Goal: Transaction & Acquisition: Book appointment/travel/reservation

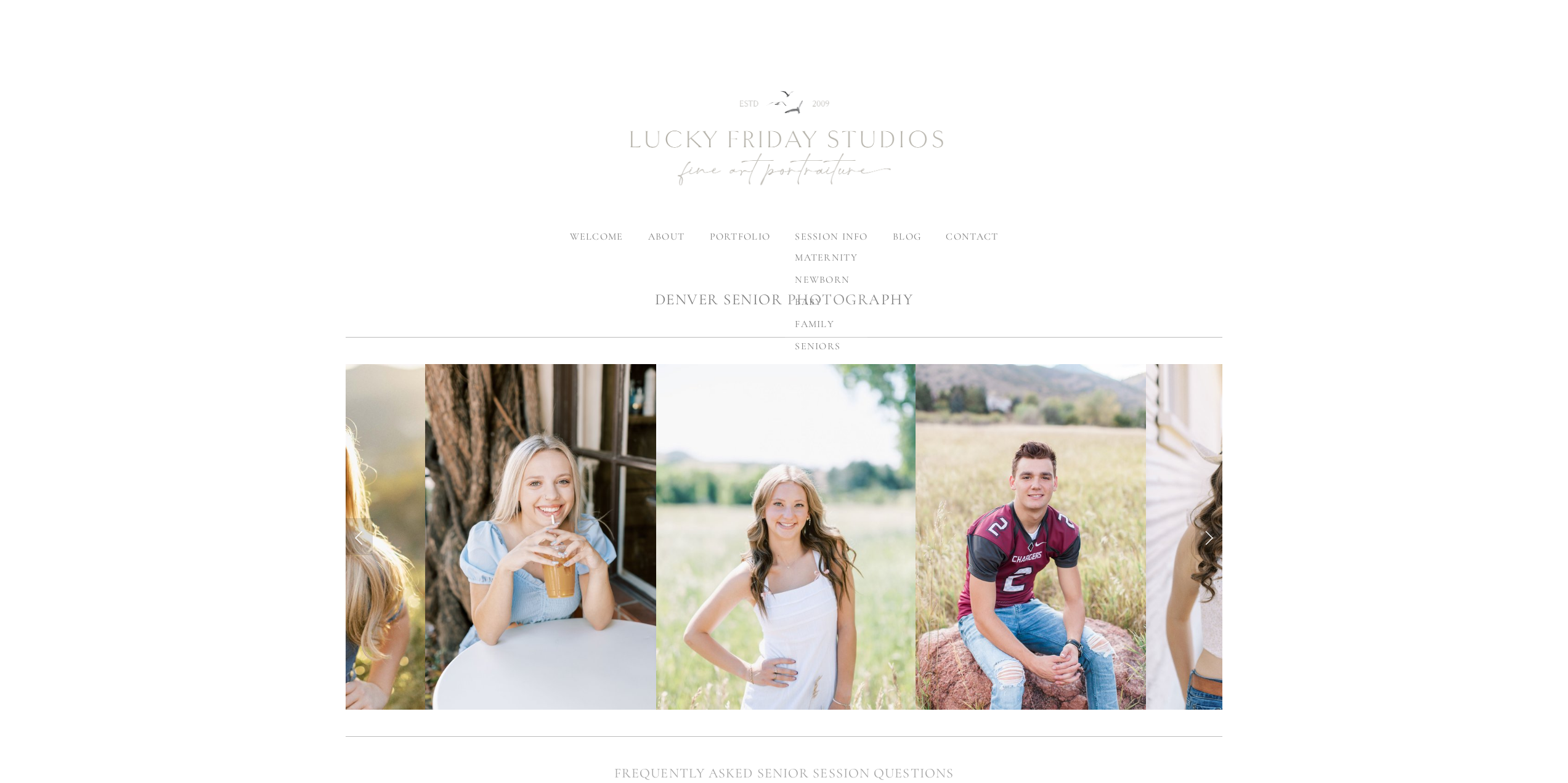
click at [818, 344] on span "seniors" at bounding box center [818, 346] width 46 height 12
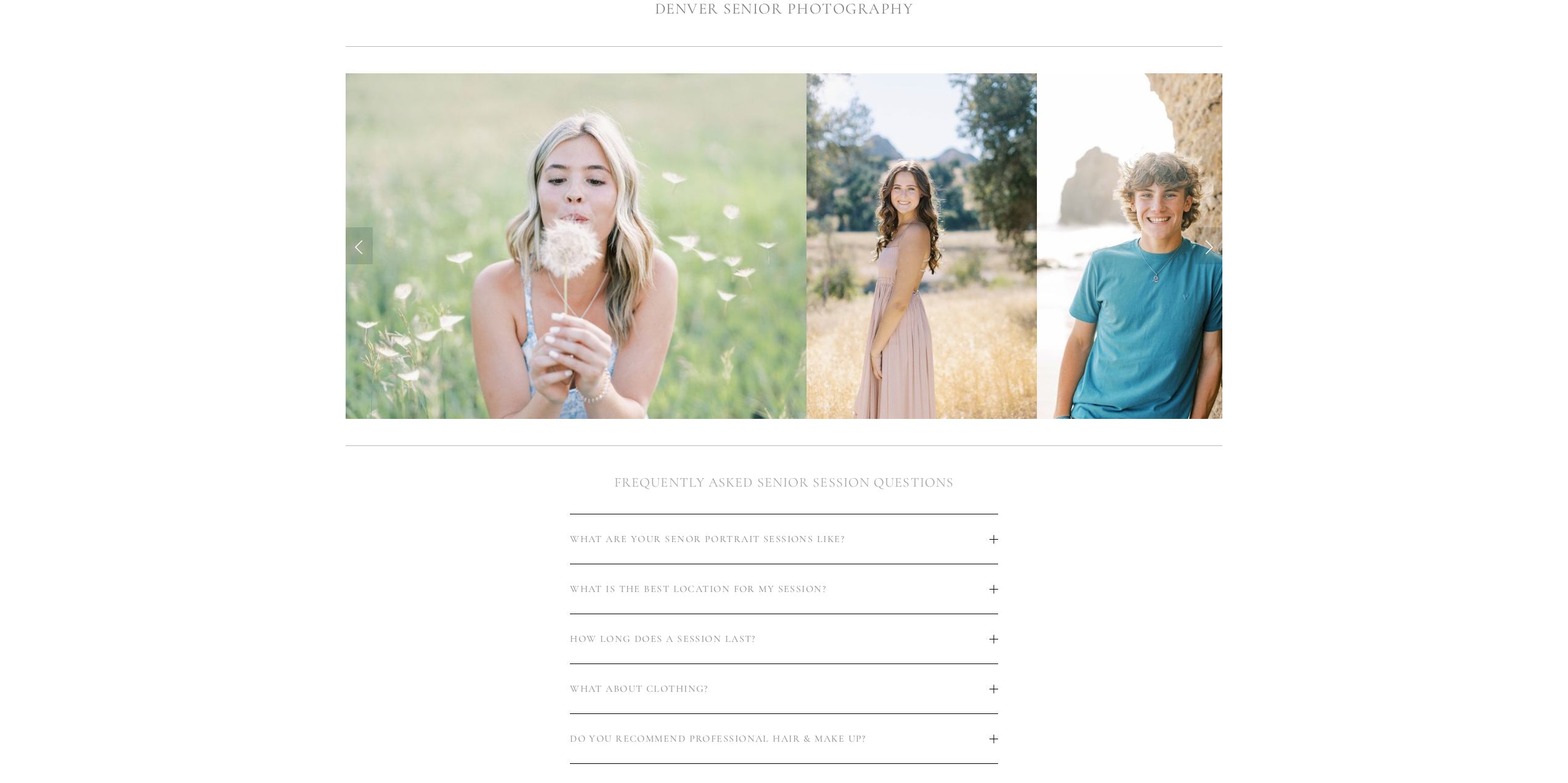
scroll to position [308, 0]
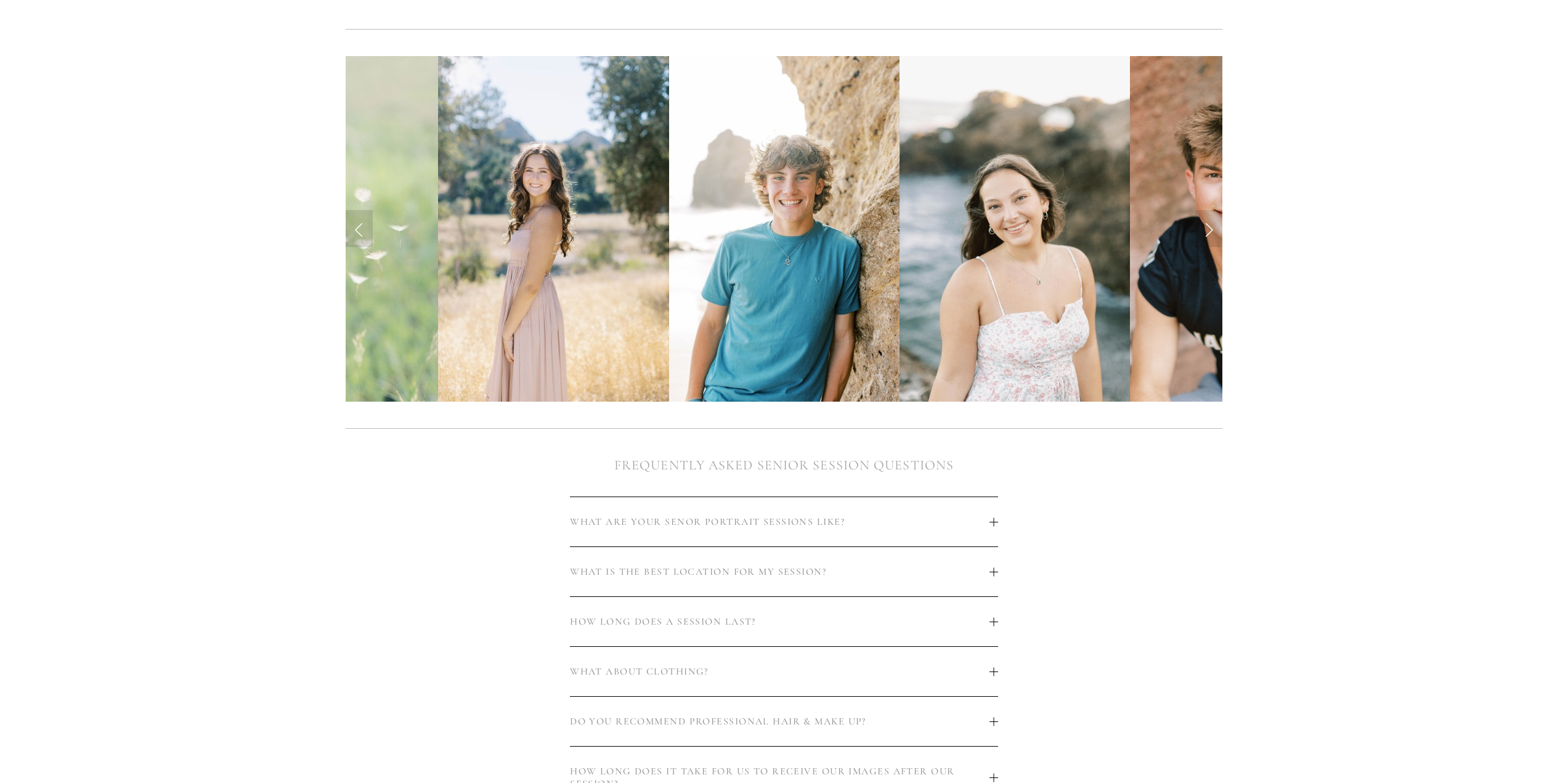
click at [988, 625] on span "HOW LONG DOES A SESSION LAST?" at bounding box center [780, 622] width 420 height 12
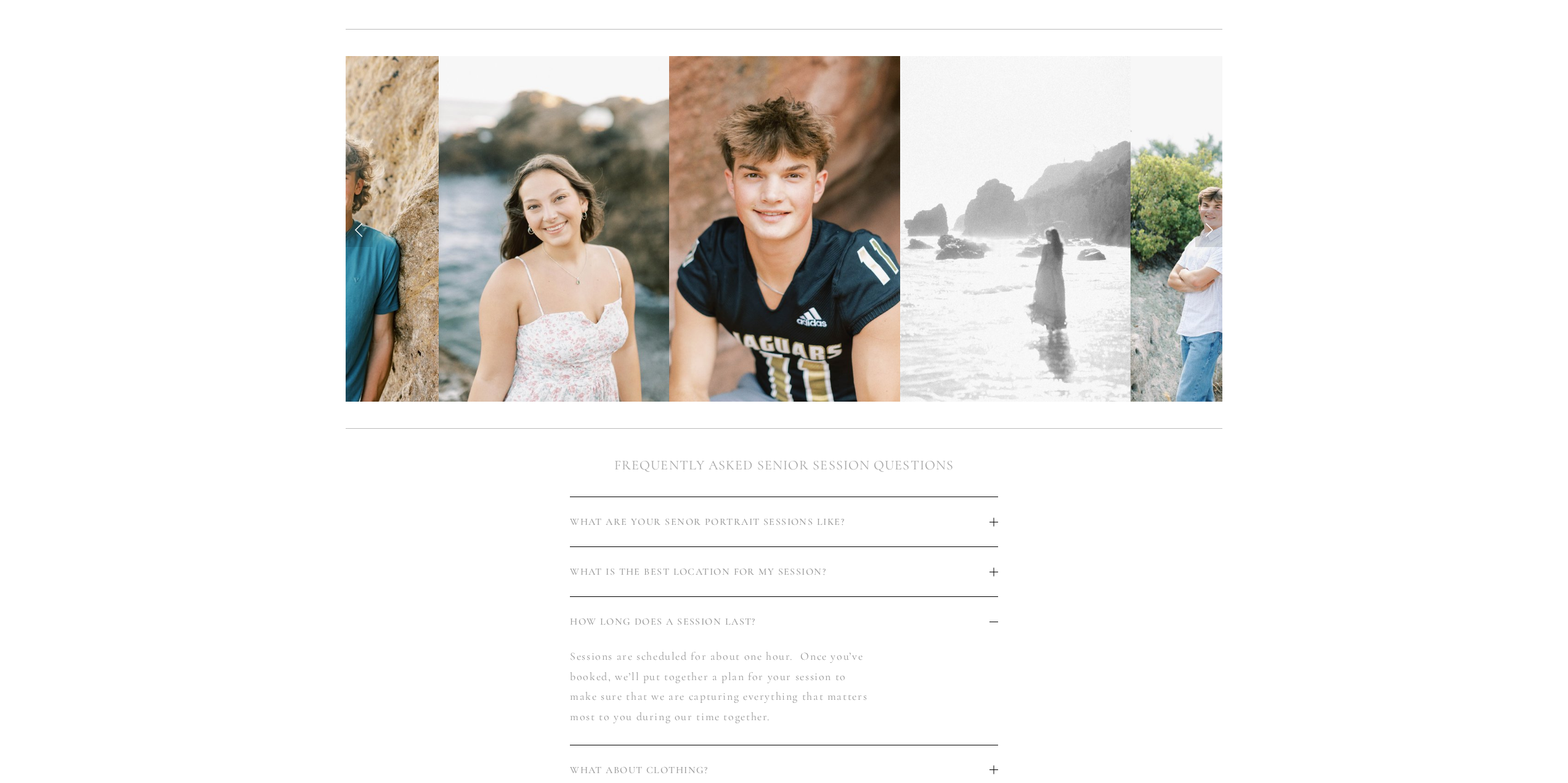
click at [993, 529] on button "WHAT ARE YOUR SENOR PORTRAIT SESSIONS LIKE?" at bounding box center [784, 521] width 428 height 49
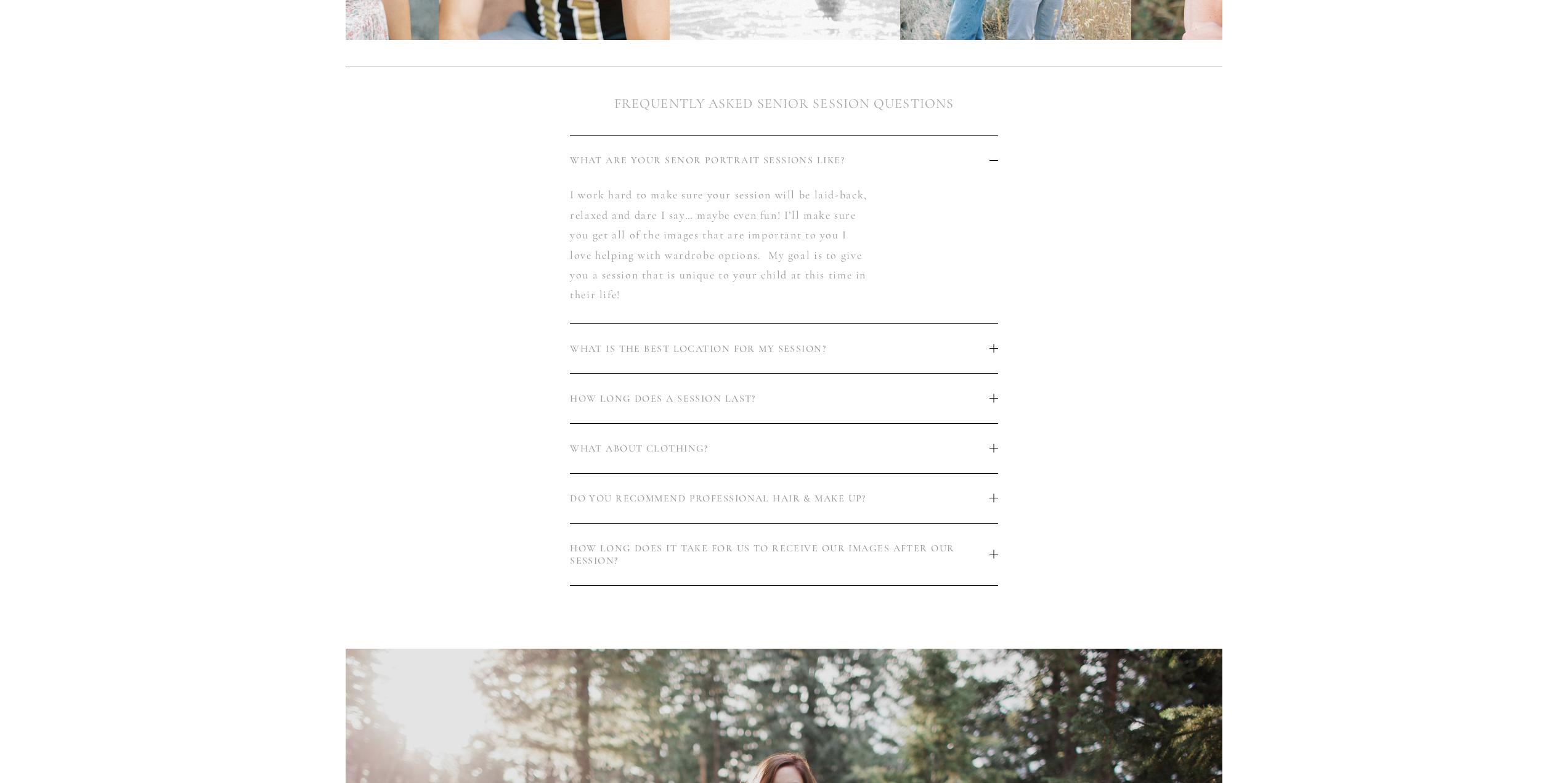
scroll to position [678, 0]
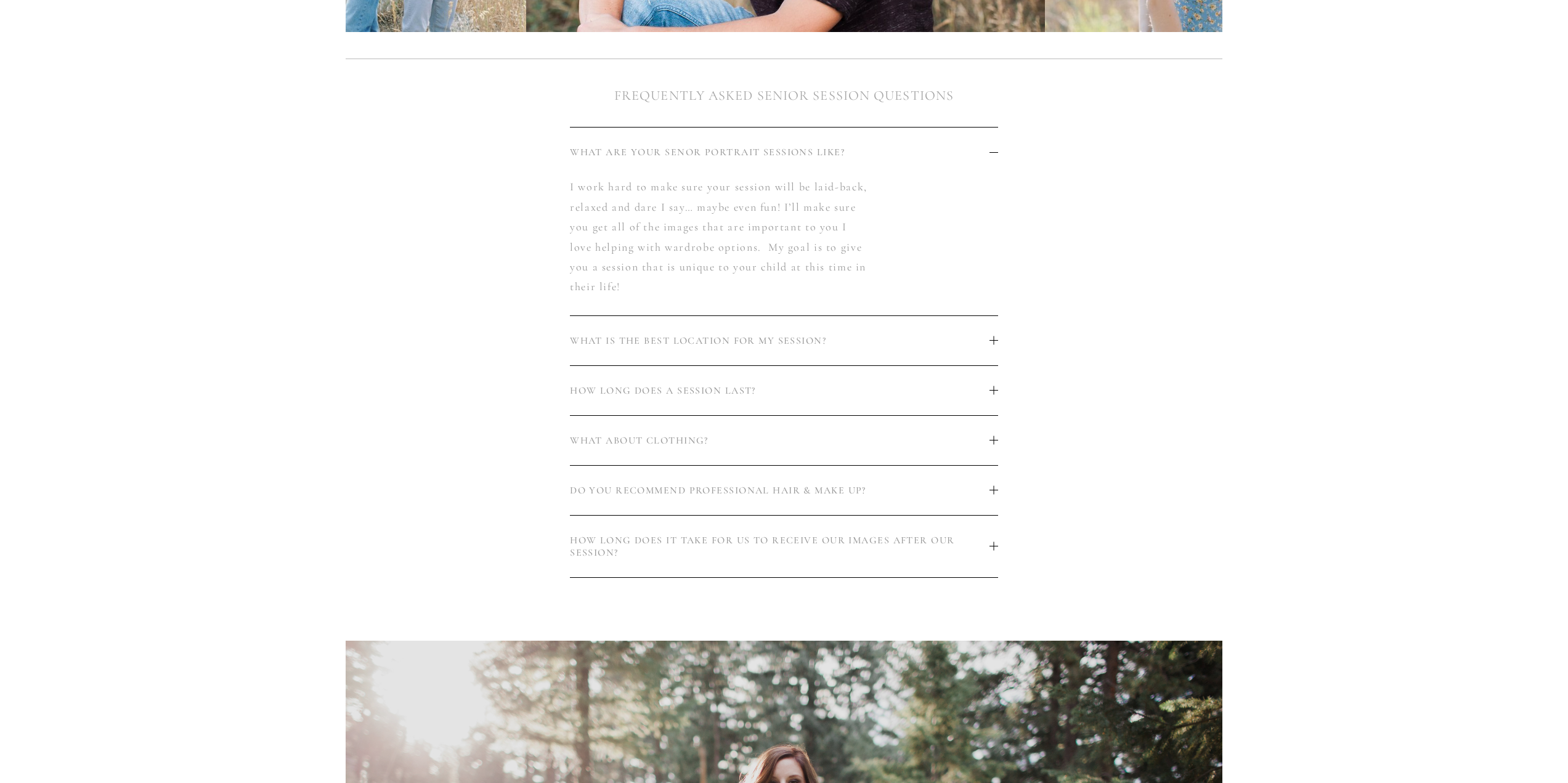
click at [996, 550] on div at bounding box center [994, 546] width 9 height 9
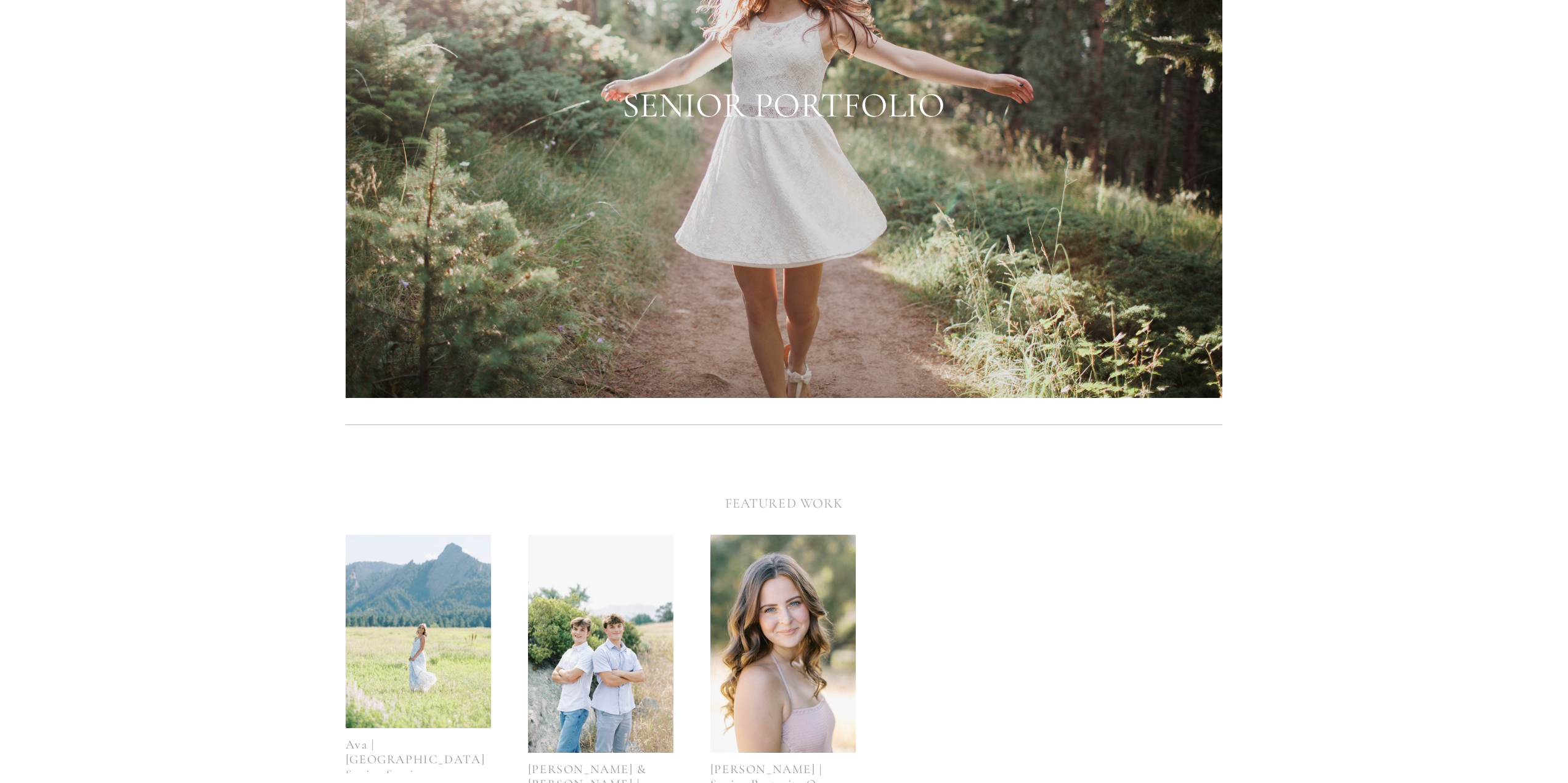
scroll to position [1849, 0]
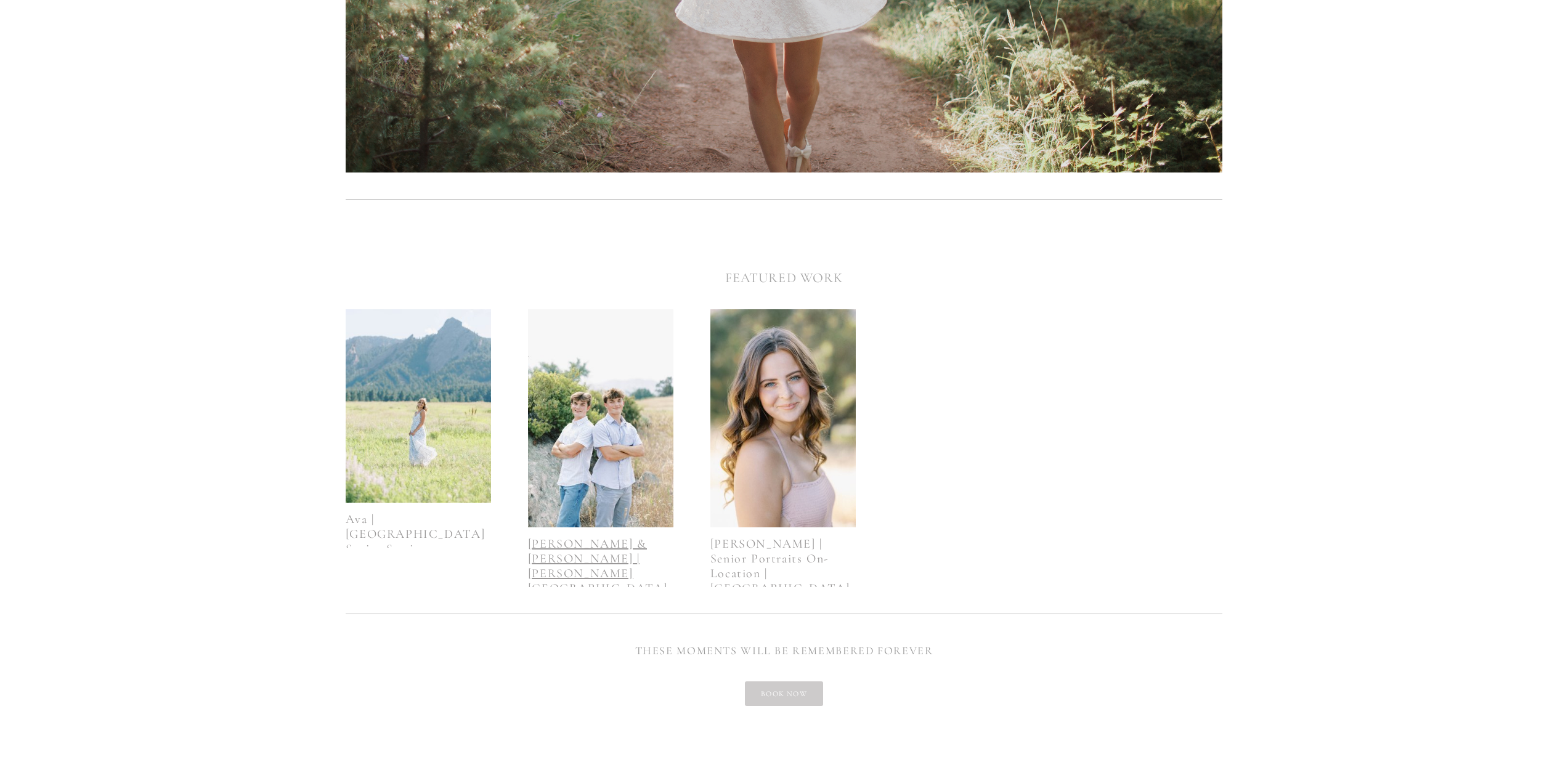
click at [570, 557] on link "Kyle & Kaden | Littleton High School Seniors Session" at bounding box center [598, 574] width 140 height 74
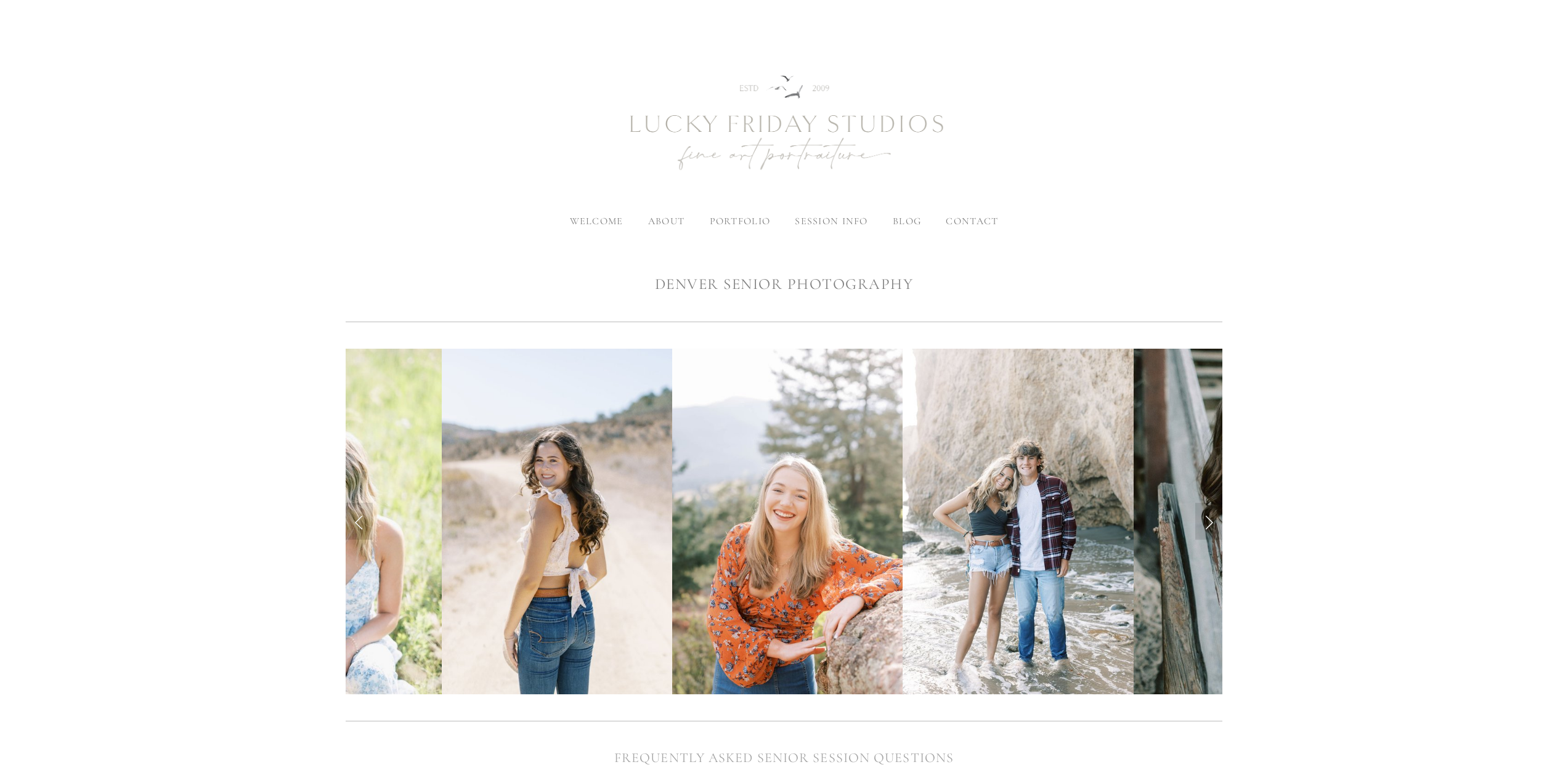
scroll to position [0, 0]
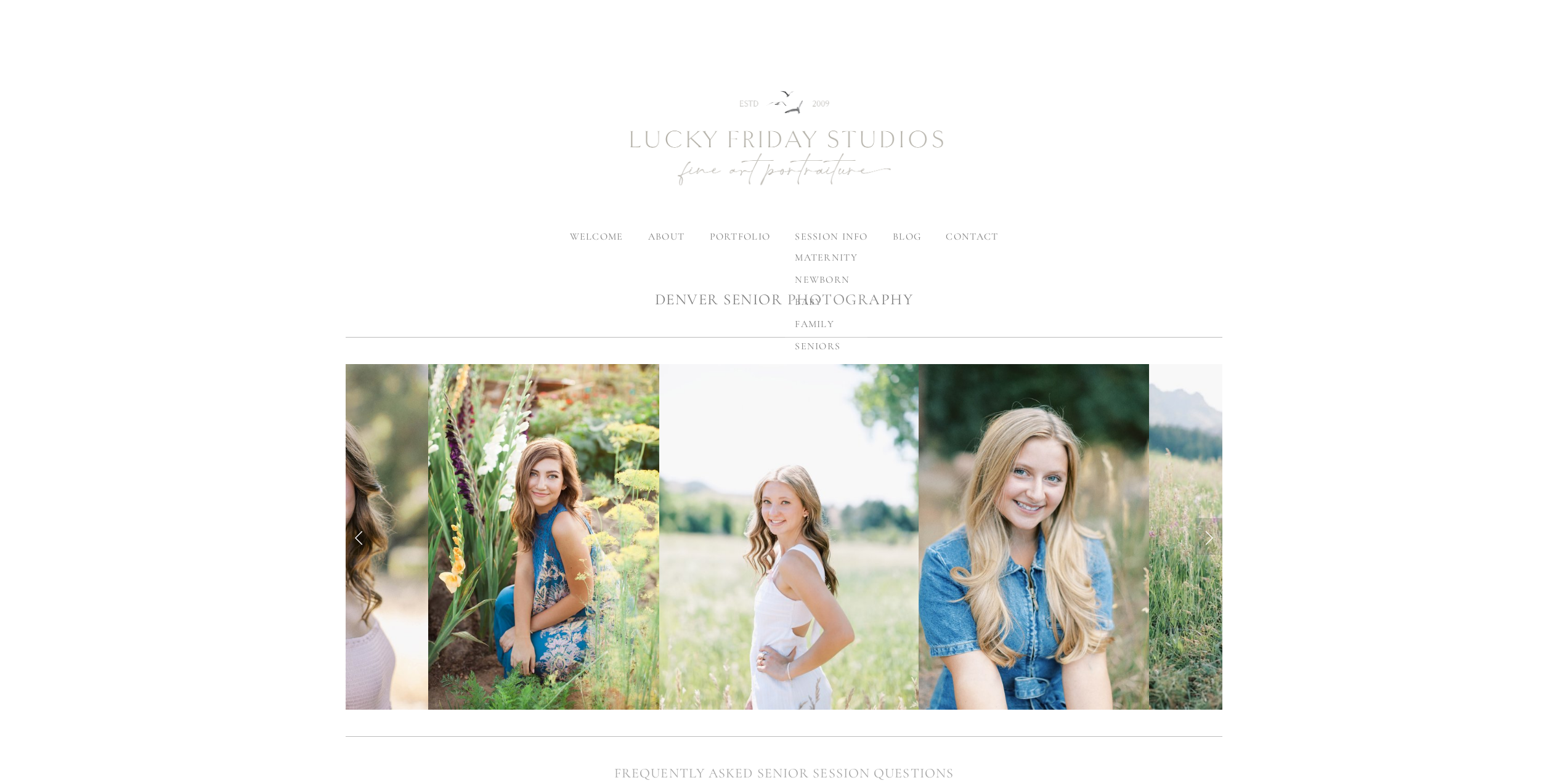
click at [819, 346] on span "seniors" at bounding box center [818, 346] width 46 height 12
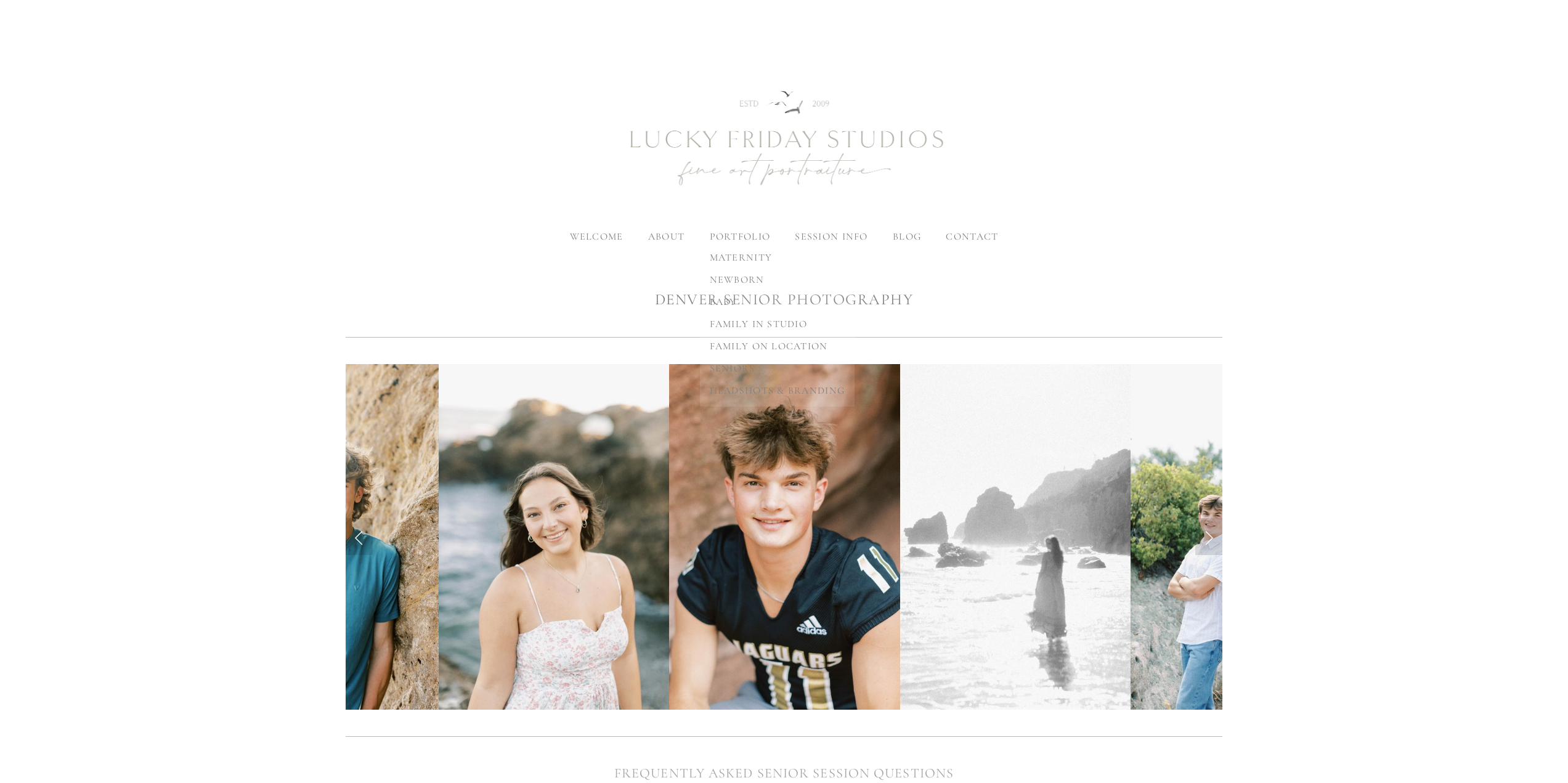
click at [724, 368] on span "seniors" at bounding box center [733, 368] width 46 height 12
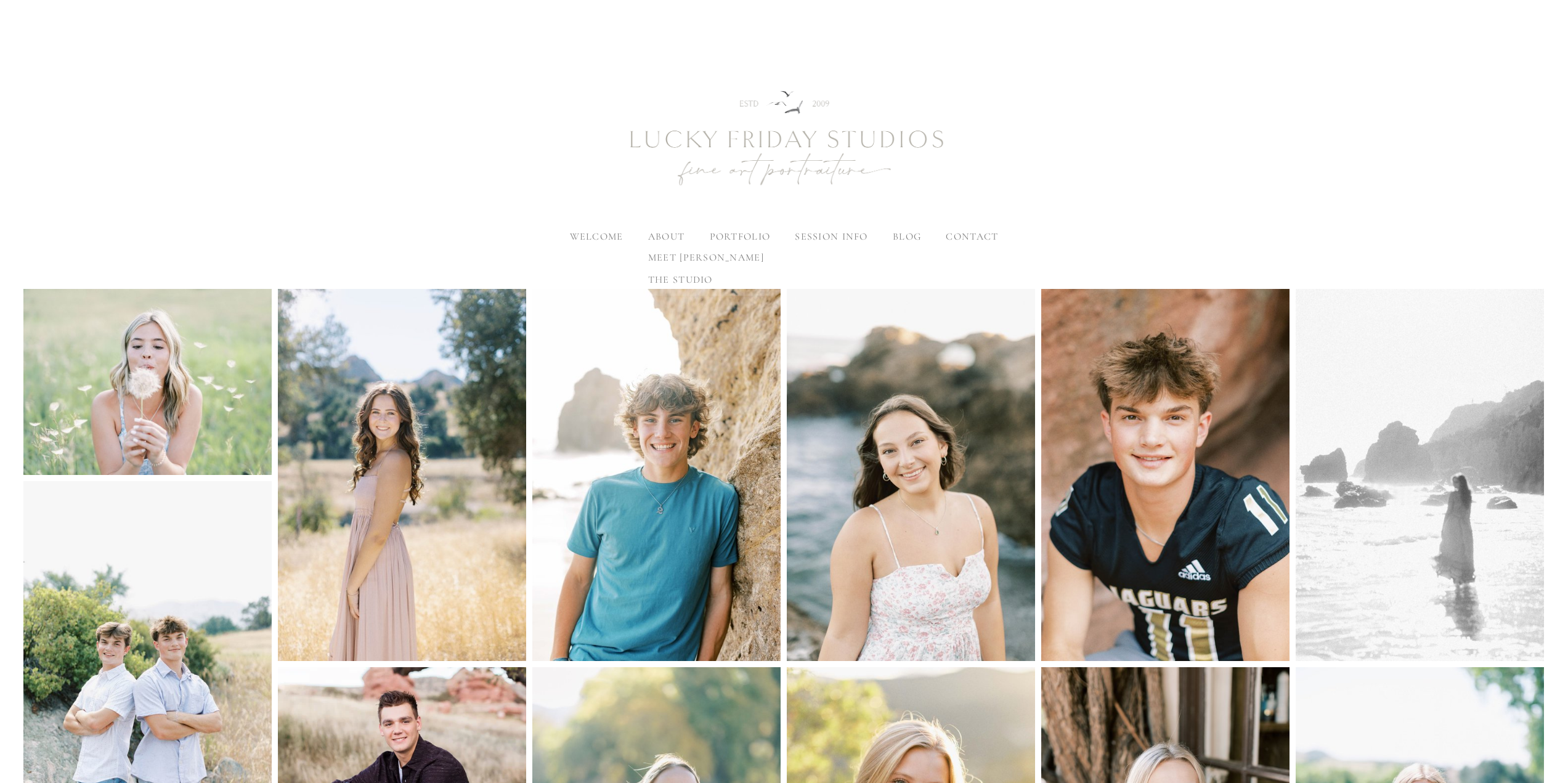
click at [673, 258] on span "meet [PERSON_NAME]" at bounding box center [706, 257] width 116 height 12
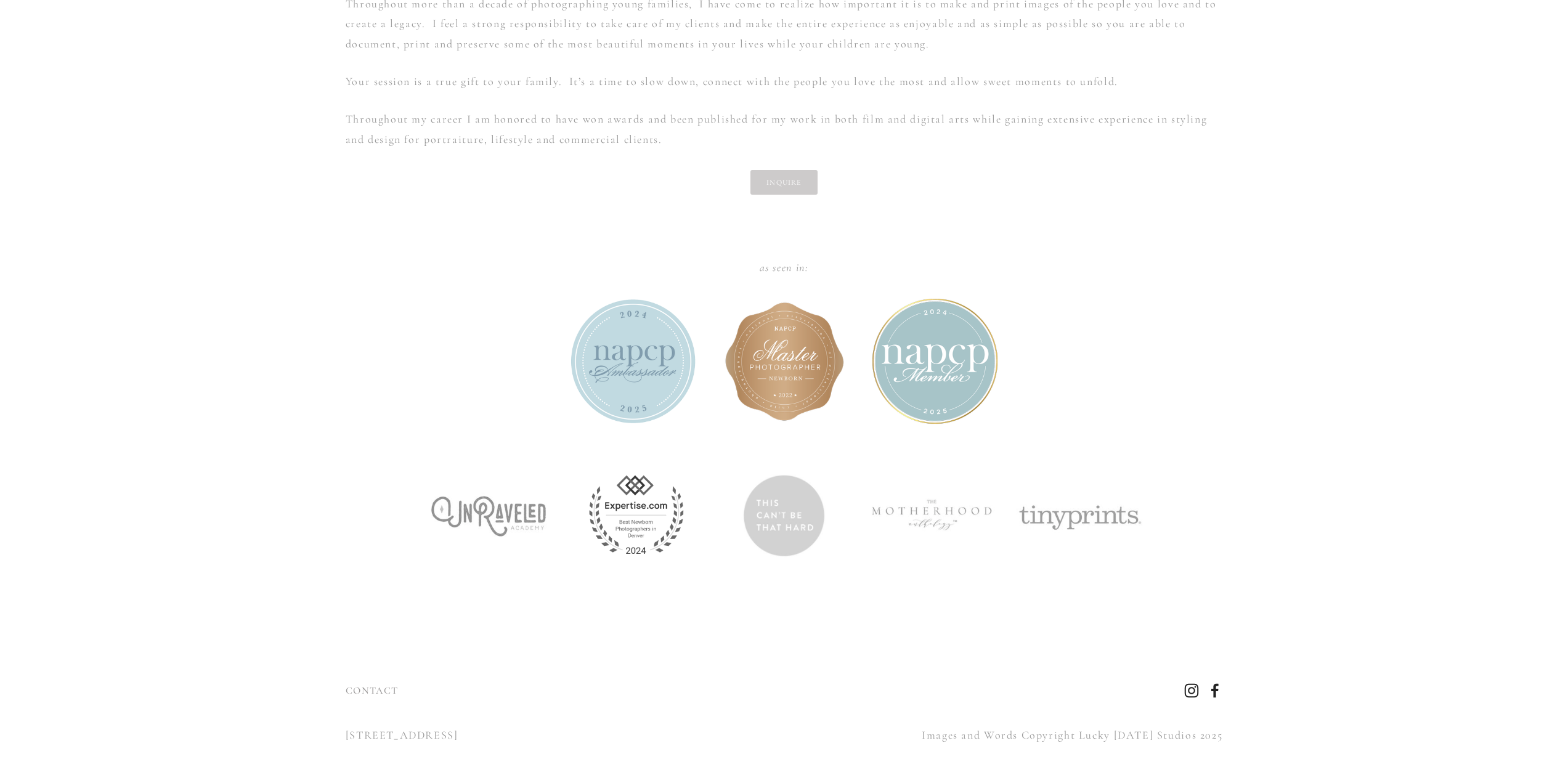
scroll to position [1099, 0]
click at [800, 169] on link "INQUIRE" at bounding box center [784, 181] width 67 height 25
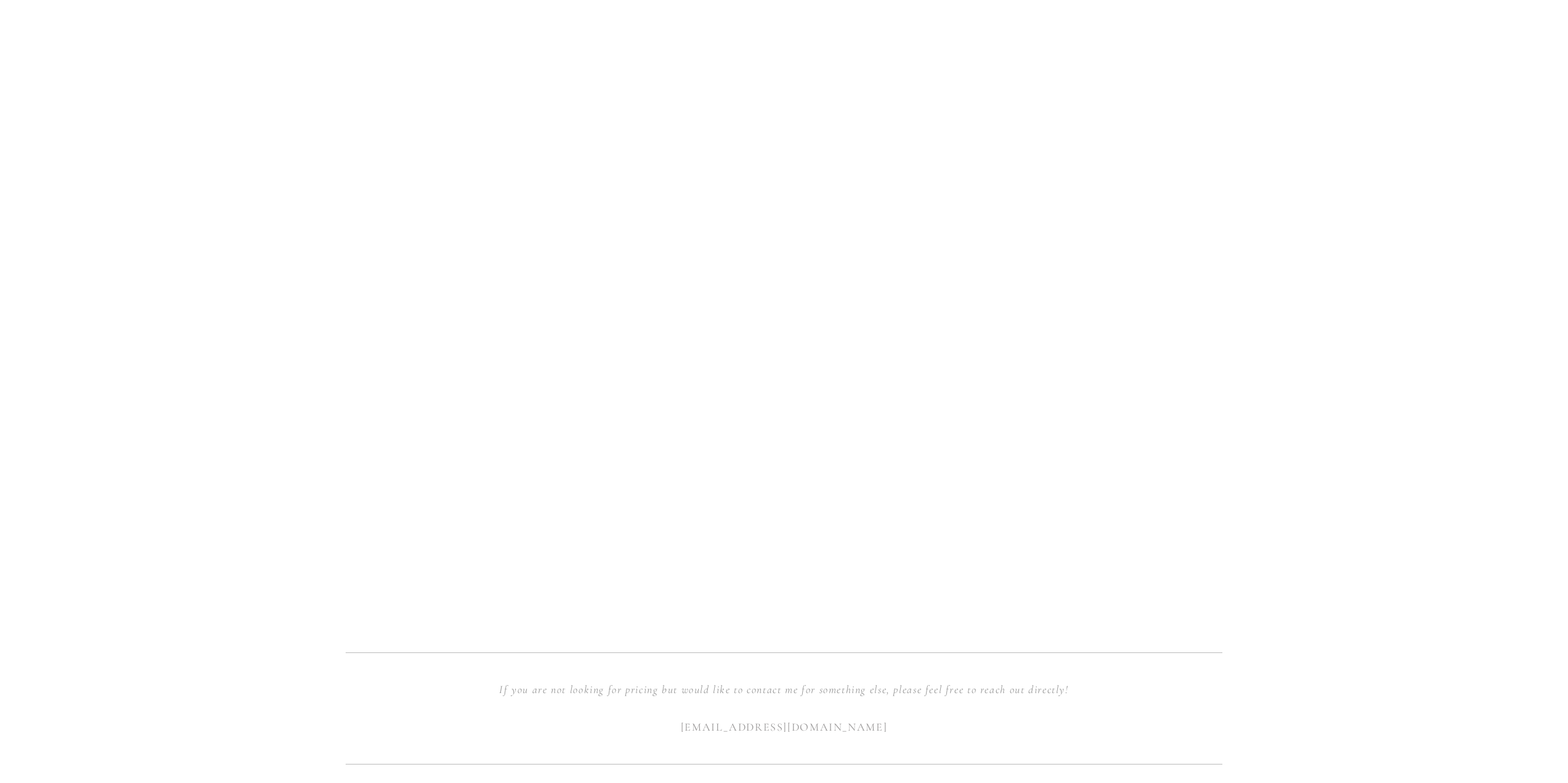
scroll to position [924, 0]
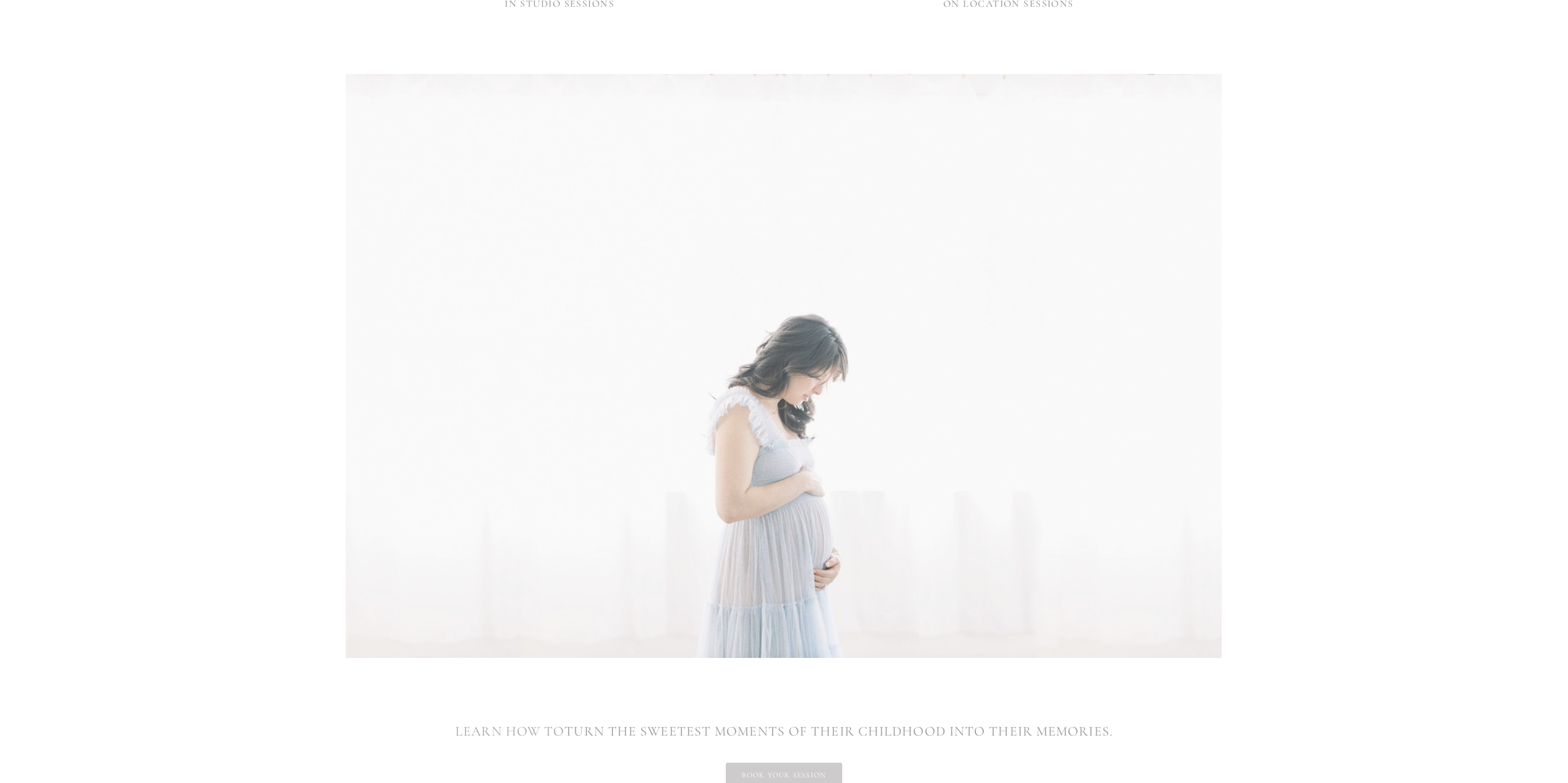
scroll to position [1664, 0]
